Goal: Task Accomplishment & Management: Complete application form

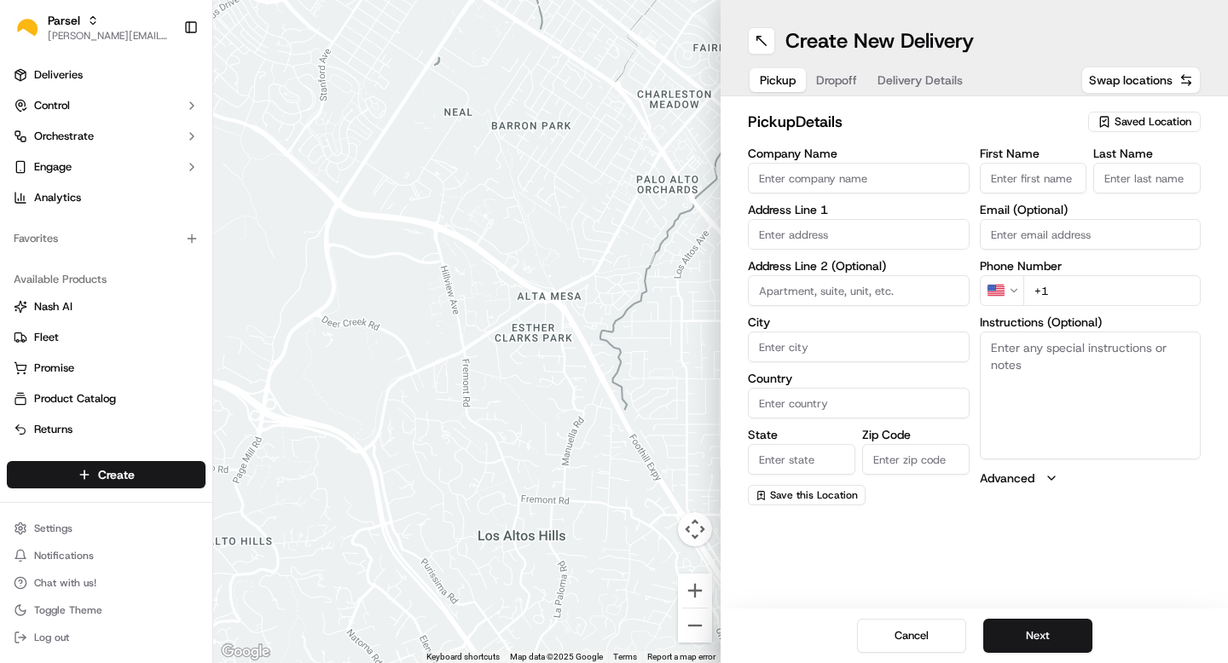
click at [1147, 119] on span "Saved Location" at bounding box center [1153, 121] width 77 height 15
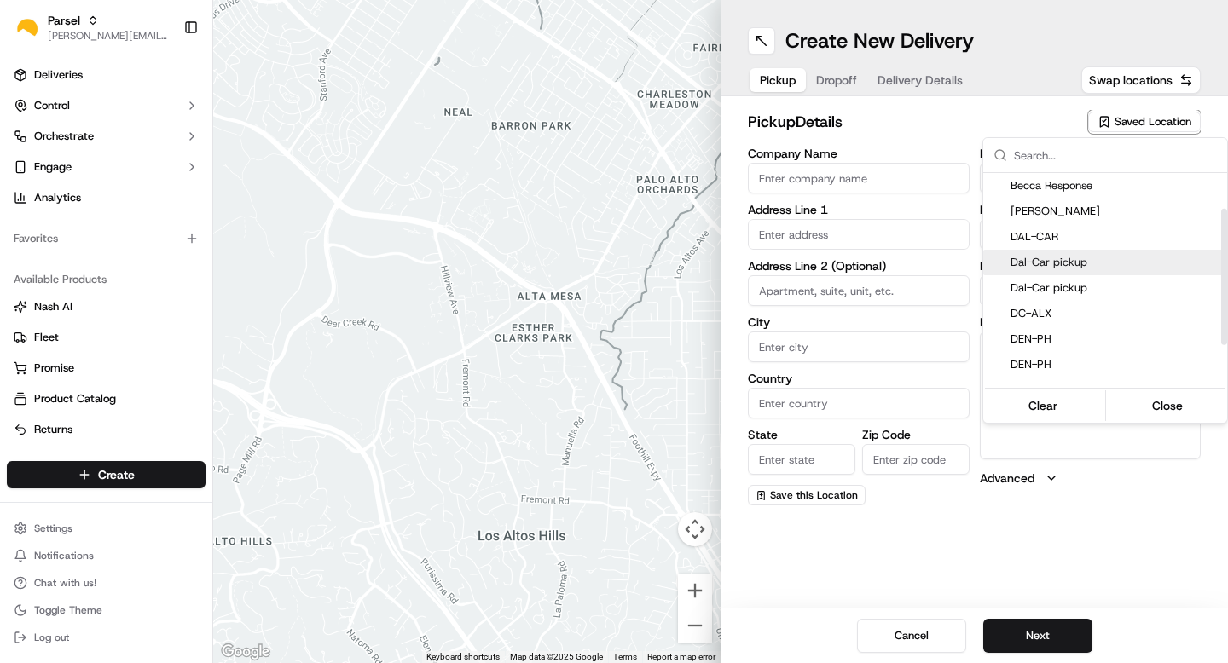
scroll to position [57, 0]
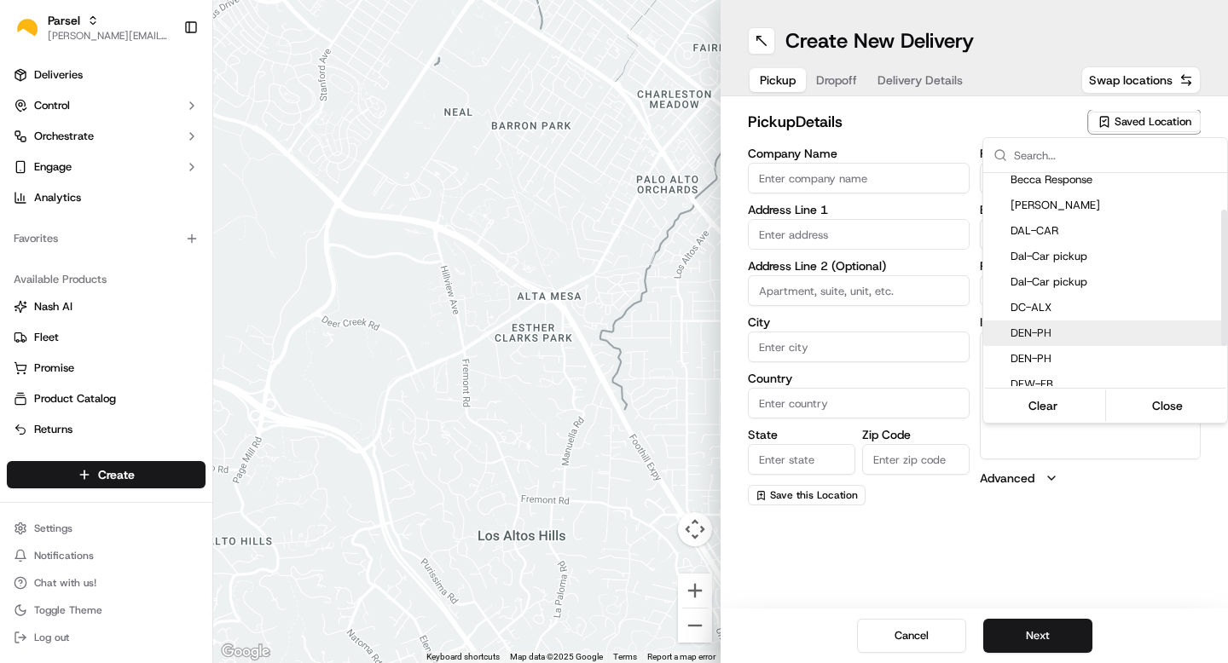
click at [1068, 332] on span "DEN-PH" at bounding box center [1115, 333] width 210 height 15
type input "DEN-PH"
type input "[STREET_ADDRESS]"
type input "[GEOGRAPHIC_DATA]"
type input "US"
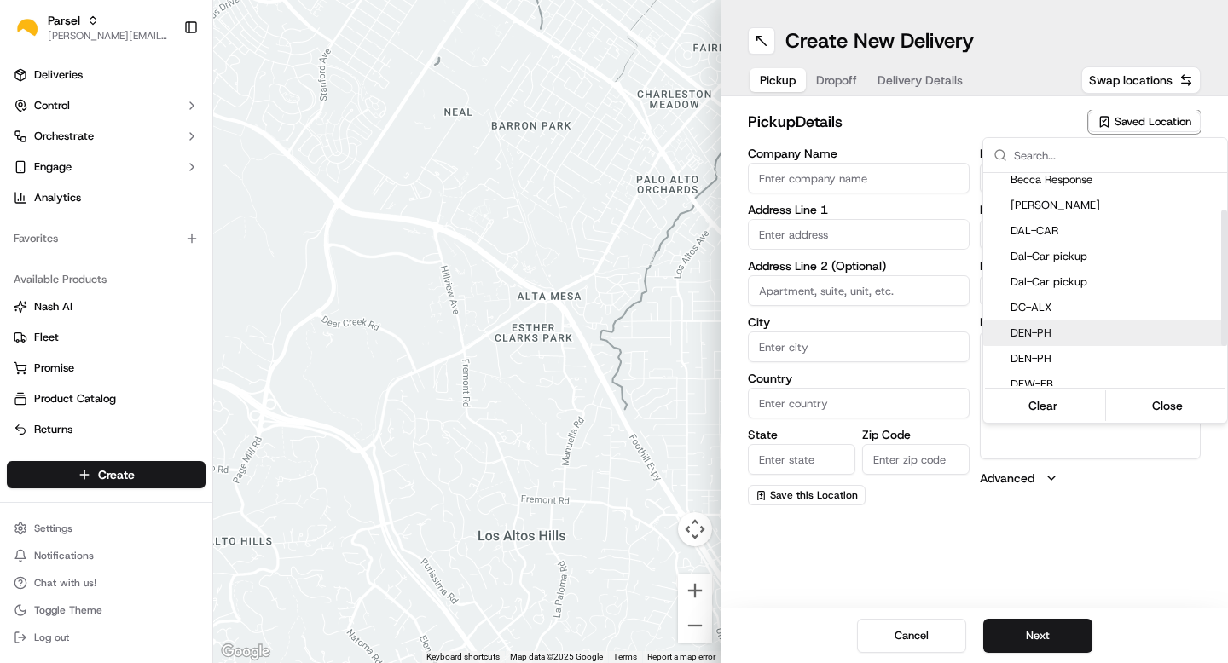
type input "CO"
type input "80216"
type input "[PERSON_NAME]"
type input "[EMAIL_ADDRESS][DOMAIN_NAME]"
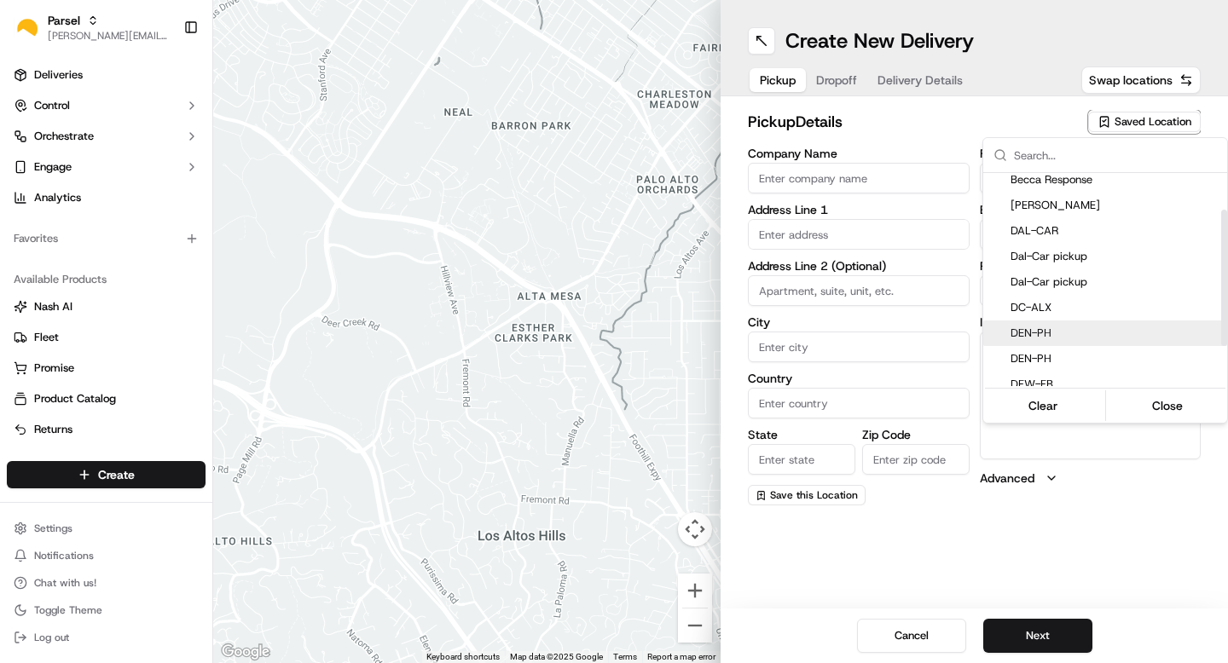
type input "[PHONE_NUMBER]"
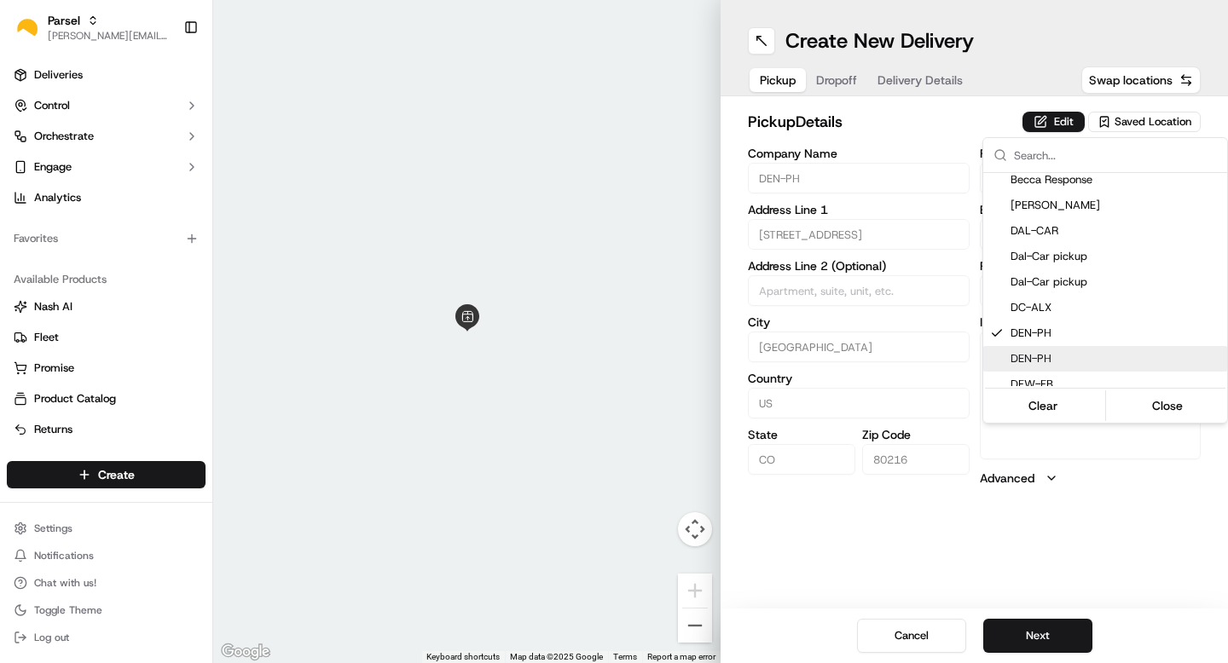
click at [1034, 633] on html "Parsel [EMAIL_ADDRESS][PERSON_NAME][DOMAIN_NAME] Toggle Sidebar Deliveries Cont…" at bounding box center [614, 331] width 1228 height 663
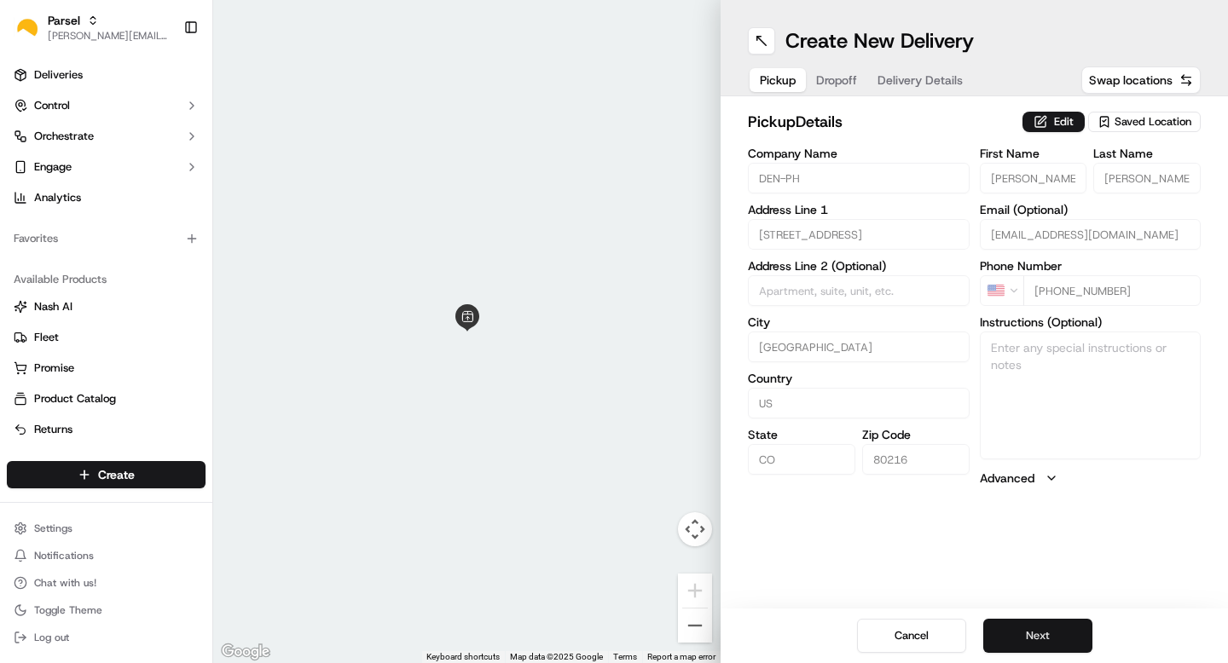
click at [1025, 633] on button "Next" at bounding box center [1037, 636] width 109 height 34
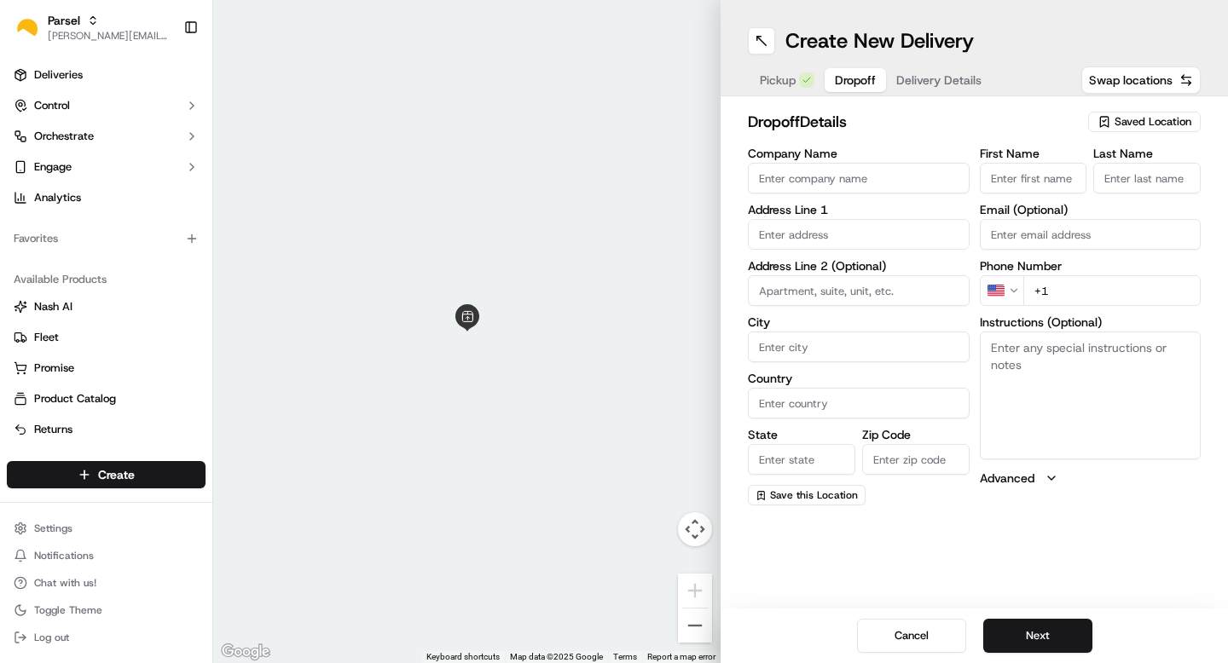
click at [1135, 121] on span "Saved Location" at bounding box center [1153, 121] width 77 height 15
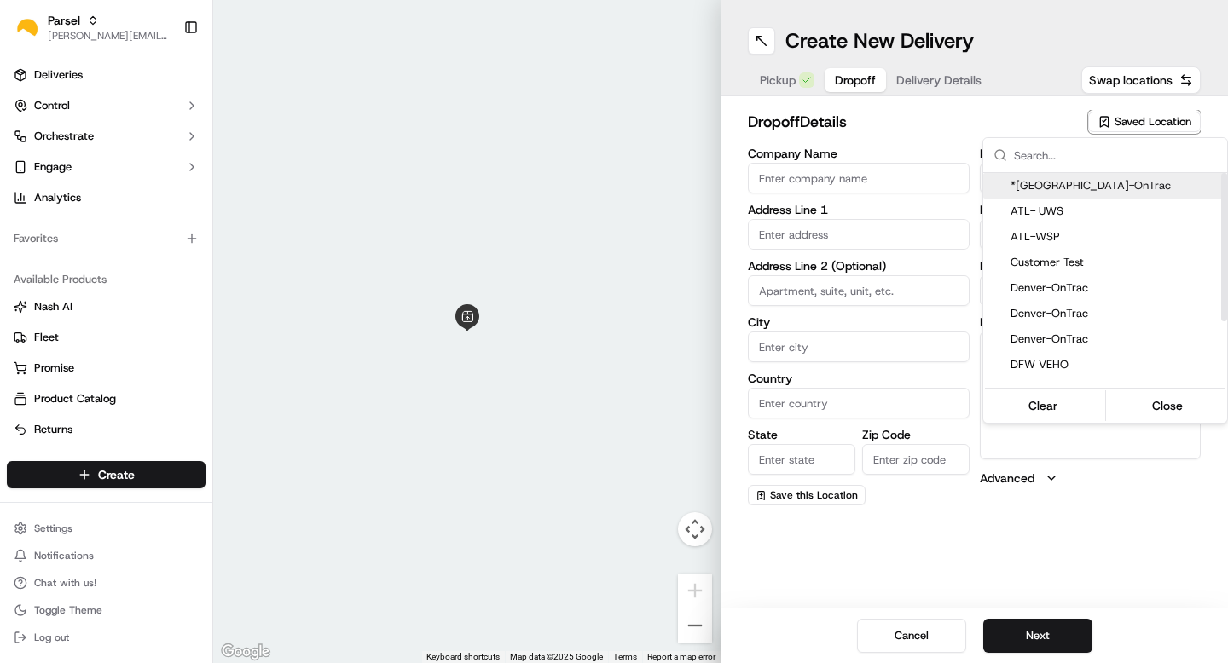
click at [1081, 192] on span "*[GEOGRAPHIC_DATA]-OnTrac" at bounding box center [1115, 185] width 210 height 15
type input "*[GEOGRAPHIC_DATA]-OnTrac"
type input "[STREET_ADDRESS]"
type input "[GEOGRAPHIC_DATA]"
type input "US"
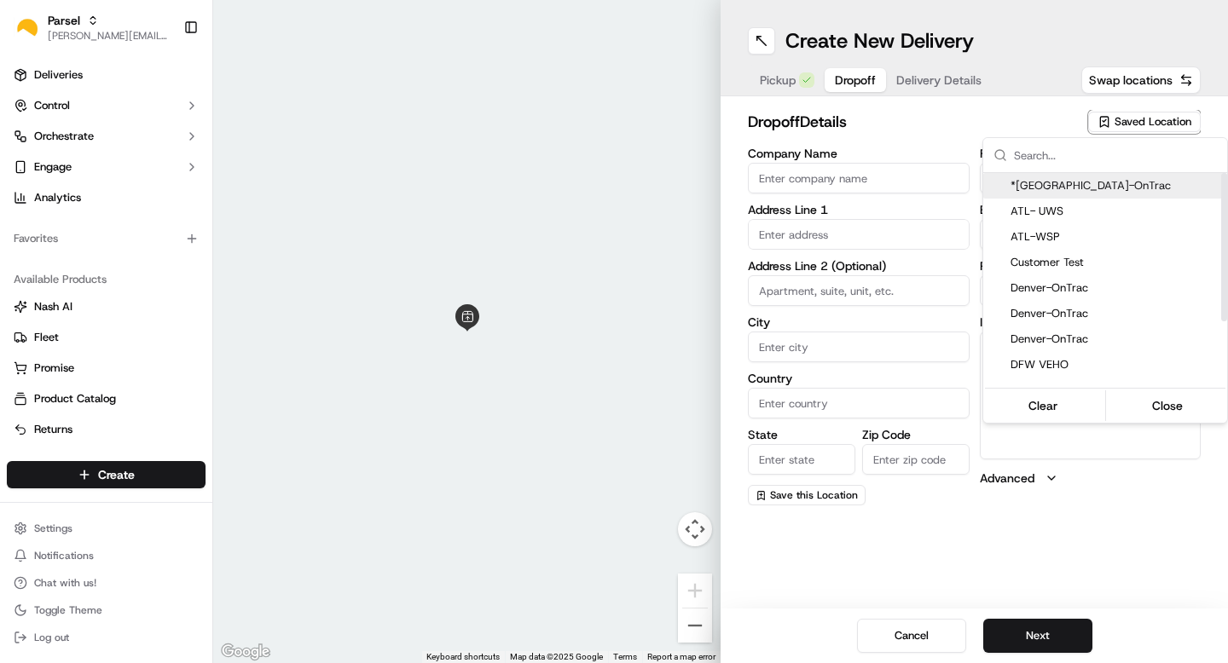
type input "CO"
type input "80239"
type input "Bri"
type input "[PERSON_NAME]"
type input "[EMAIL_ADDRESS][DOMAIN_NAME]"
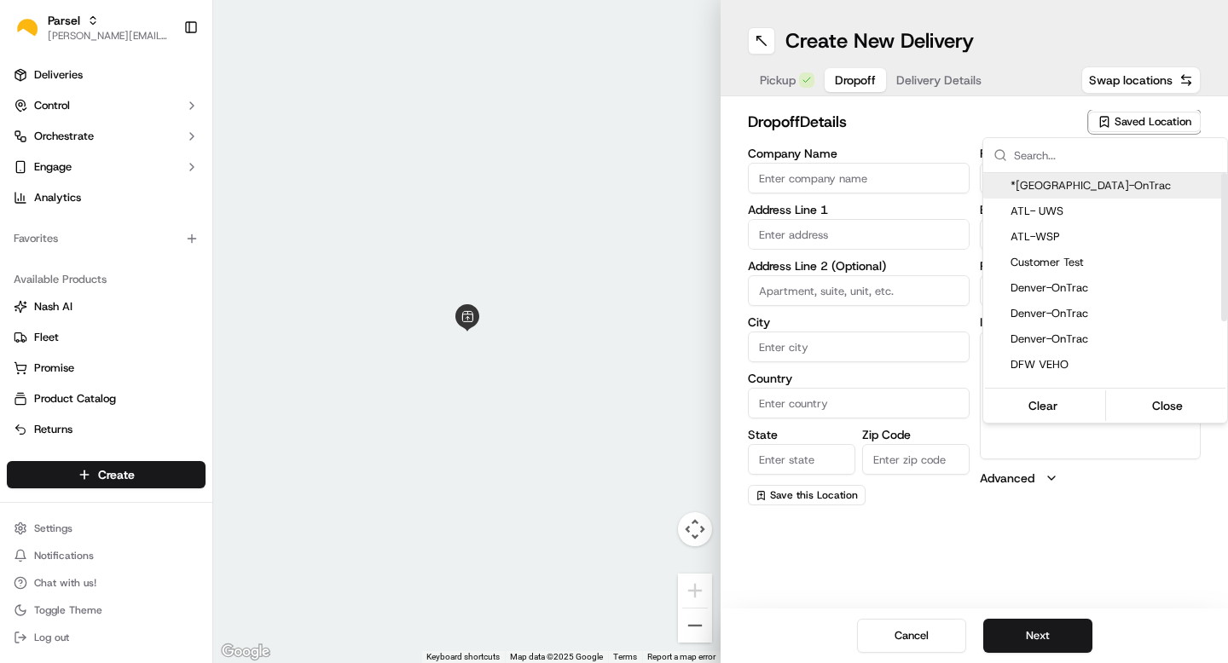
type input "[PHONE_NUMBER]"
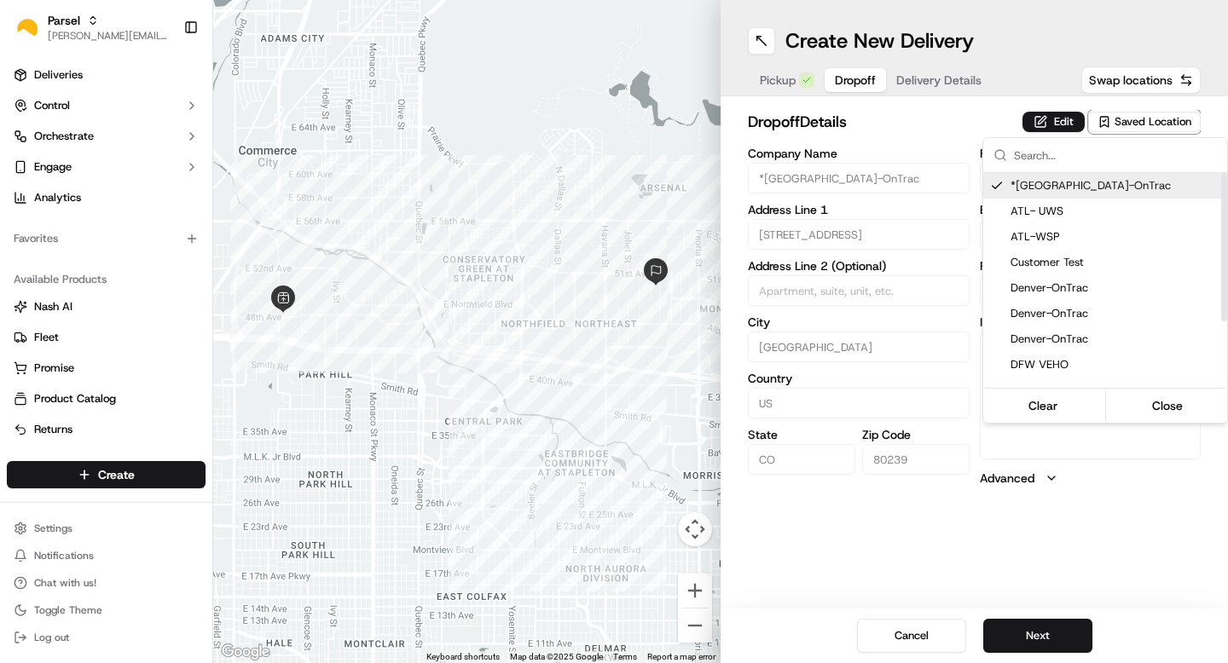
click at [1071, 178] on span "*[GEOGRAPHIC_DATA]-OnTrac" at bounding box center [1115, 185] width 210 height 15
type input "+1"
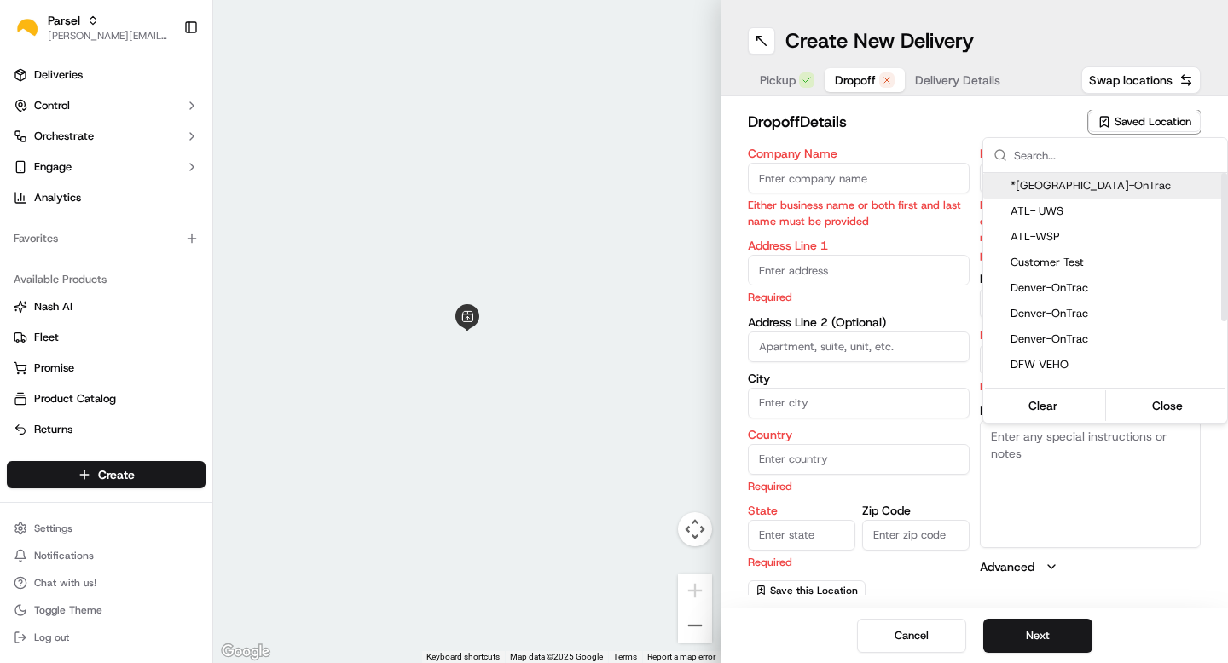
click at [1075, 190] on span "*[GEOGRAPHIC_DATA]-OnTrac" at bounding box center [1115, 185] width 210 height 15
type input "*[GEOGRAPHIC_DATA]-OnTrac"
type input "[STREET_ADDRESS]"
type input "[GEOGRAPHIC_DATA]"
type input "US"
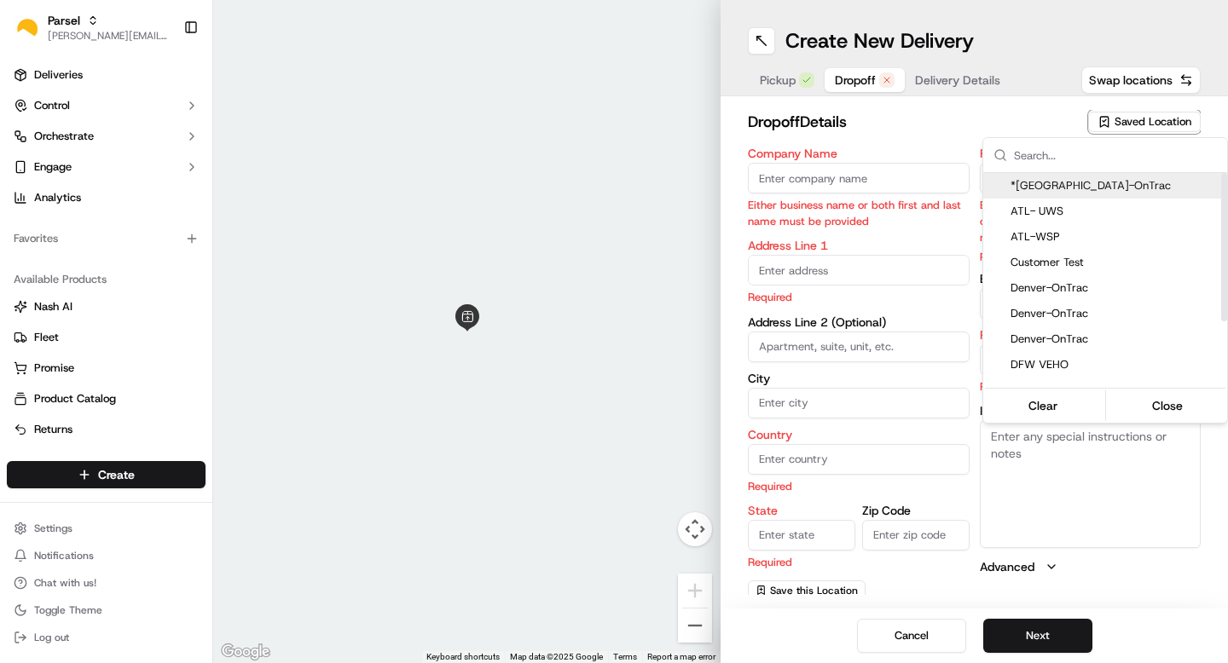
type input "CO"
type input "80239"
type input "Bri"
type input "[PERSON_NAME]"
type input "[EMAIL_ADDRESS][DOMAIN_NAME]"
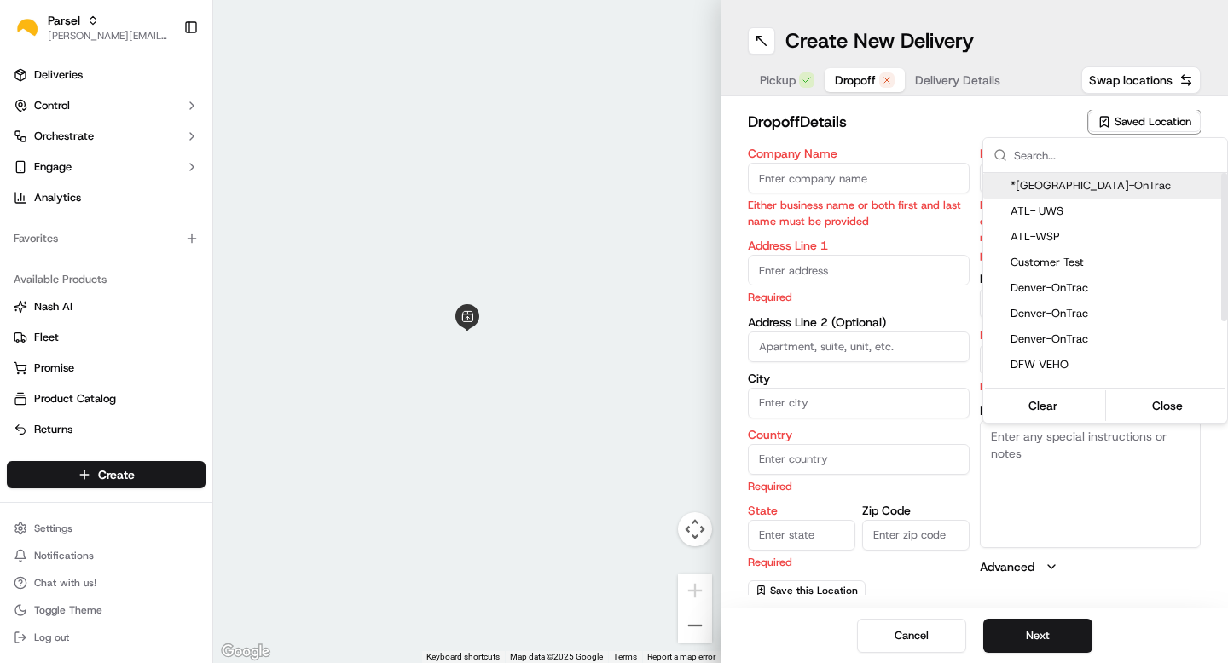
type input "[PHONE_NUMBER]"
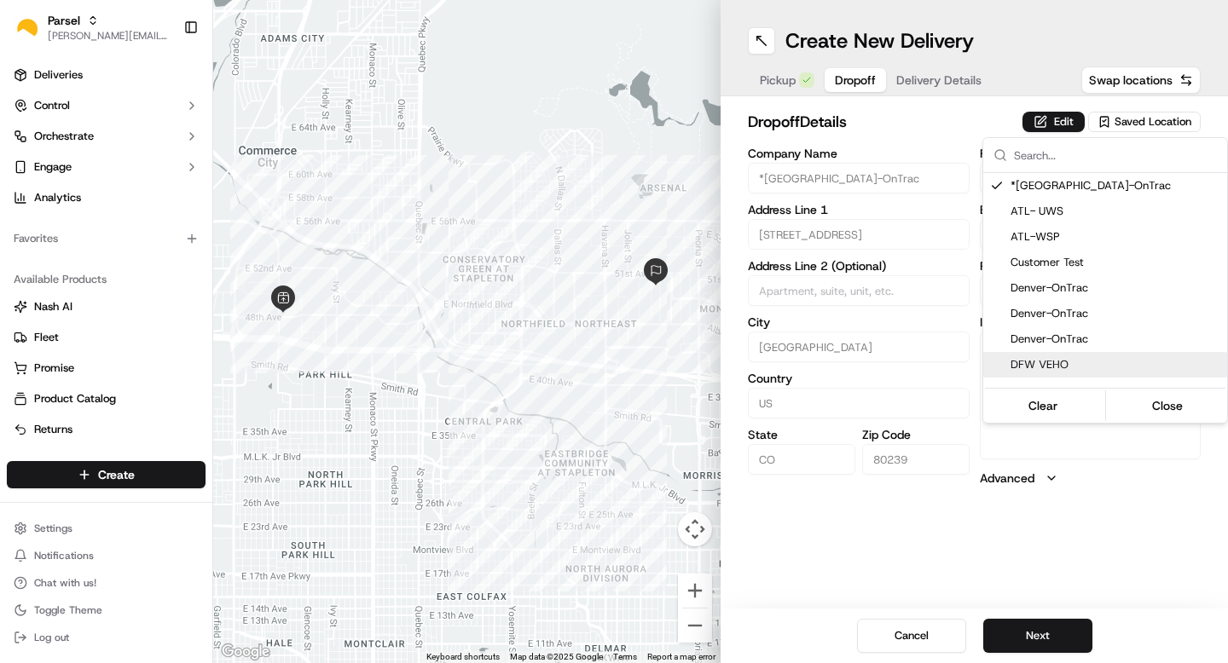
click at [1037, 646] on html "Parsel [EMAIL_ADDRESS][PERSON_NAME][DOMAIN_NAME] Toggle Sidebar Deliveries Cont…" at bounding box center [614, 331] width 1228 height 663
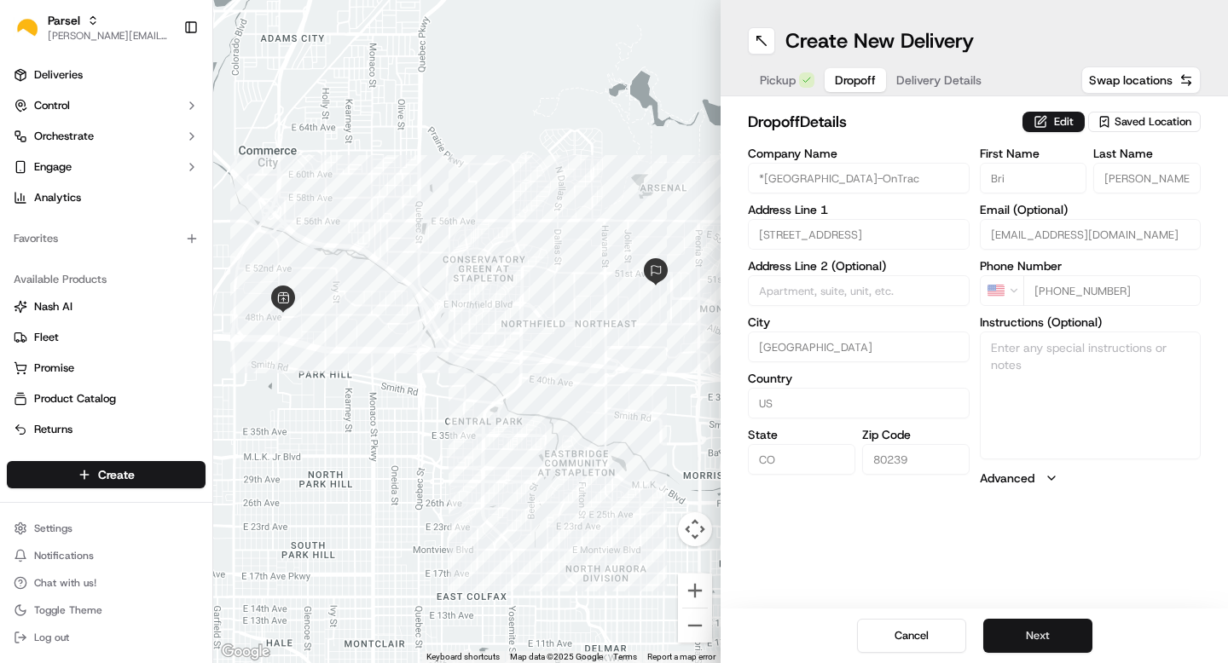
click at [1041, 637] on button "Next" at bounding box center [1037, 636] width 109 height 34
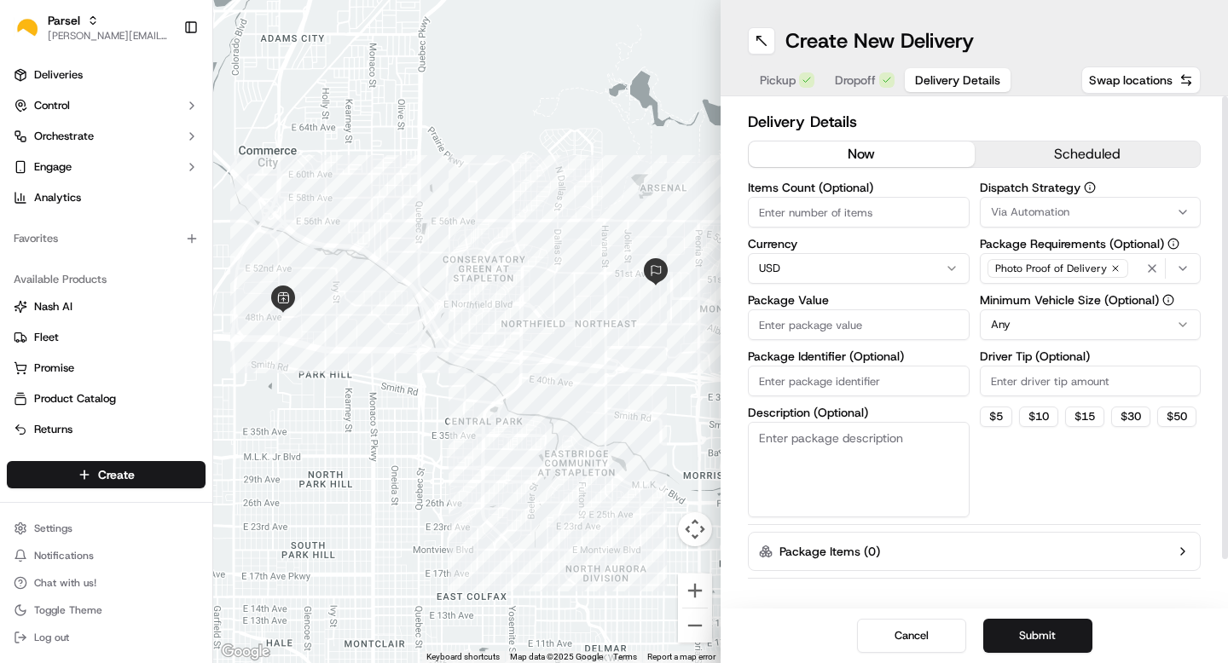
click at [801, 321] on input "Package Value" at bounding box center [859, 325] width 222 height 31
type input "1500"
click at [801, 370] on input "Package Identifier (Optional)" at bounding box center [859, 381] width 222 height 31
click at [780, 449] on textarea "Description (Optional)" at bounding box center [859, 470] width 222 height 96
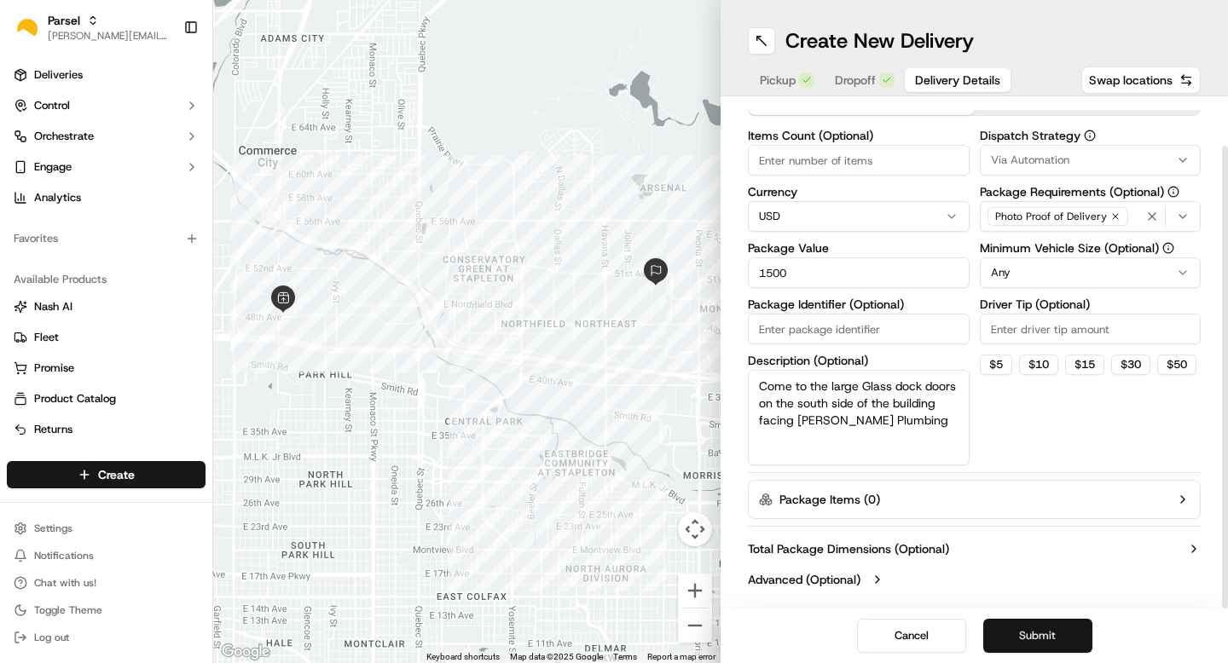
type textarea "Come to the large Glass dock doors on the south side of the building facing [PE…"
click at [1035, 634] on button "Submit" at bounding box center [1037, 636] width 109 height 34
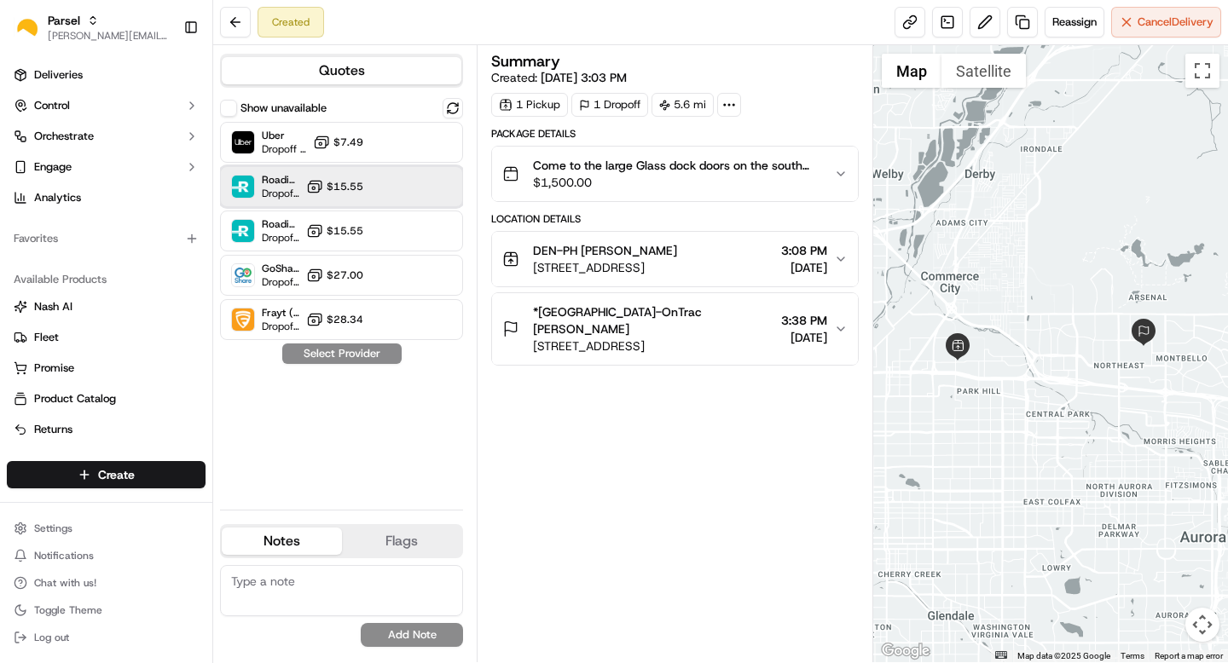
click at [385, 194] on div "Roadie Rush (P2P) Dropoff ETA - $15.55" at bounding box center [341, 186] width 243 height 41
click at [366, 352] on button "Assign Provider" at bounding box center [341, 354] width 121 height 20
